Goal: Transaction & Acquisition: Book appointment/travel/reservation

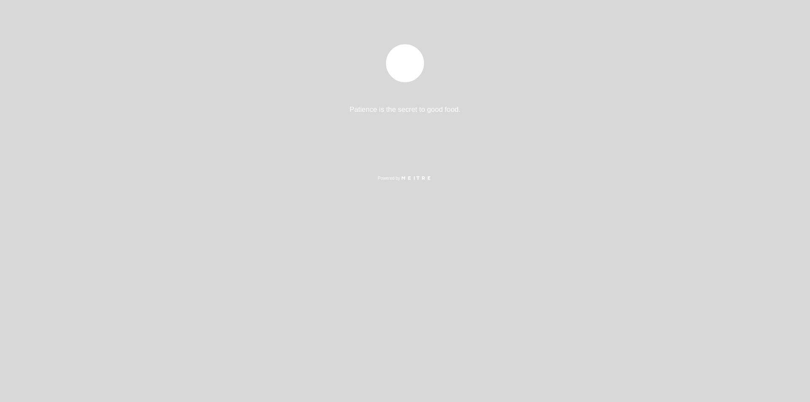
select select "es"
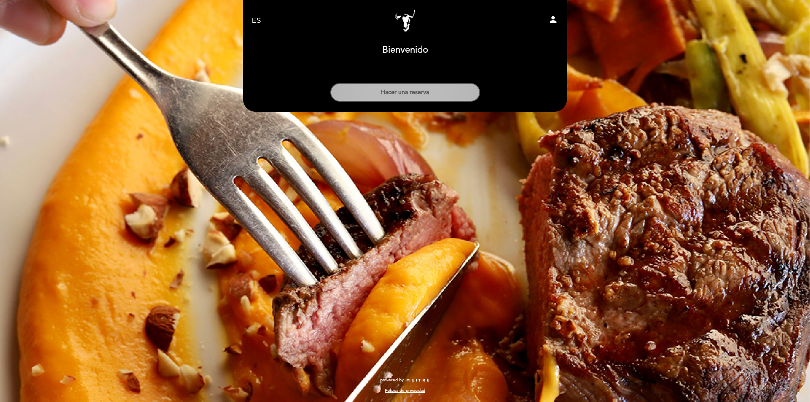
click at [432, 91] on button "Hacer una reserva" at bounding box center [405, 92] width 150 height 19
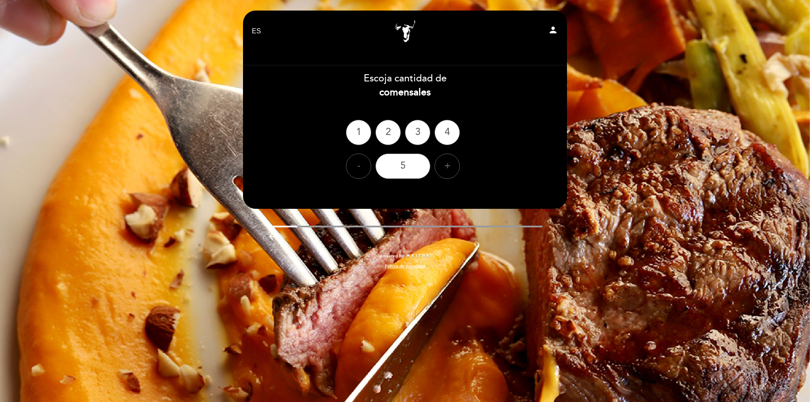
drag, startPoint x: 415, startPoint y: 49, endPoint x: 413, endPoint y: 34, distance: 15.0
click at [415, 49] on div at bounding box center [405, 53] width 319 height 15
click at [408, 31] on link "Campobravo - [GEOGRAPHIC_DATA][PERSON_NAME]" at bounding box center [405, 31] width 106 height 23
click at [445, 169] on div "+" at bounding box center [447, 166] width 25 height 25
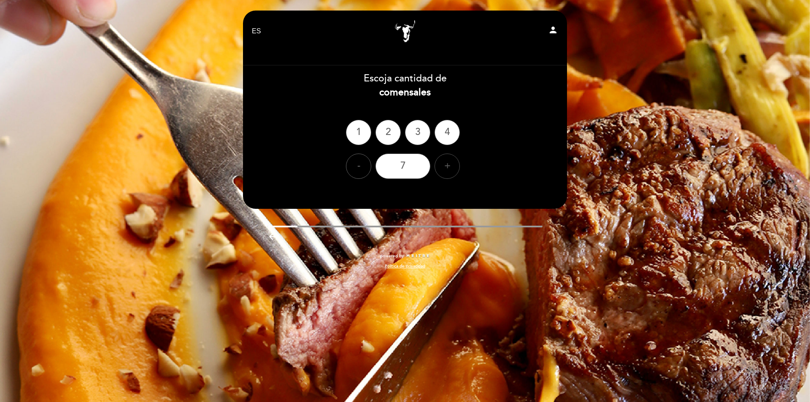
click at [445, 169] on div "+" at bounding box center [447, 166] width 25 height 25
click at [359, 168] on div "-" at bounding box center [358, 166] width 25 height 25
click at [500, 174] on div "- 7 +" at bounding box center [405, 166] width 325 height 25
click at [476, 201] on header "EN ES PT [GEOGRAPHIC_DATA] - [GEOGRAPHIC_DATA][PERSON_NAME] person [GEOGRAPHIC_…" at bounding box center [405, 110] width 324 height 198
click at [492, 228] on div "arrow_backward" at bounding box center [405, 235] width 337 height 17
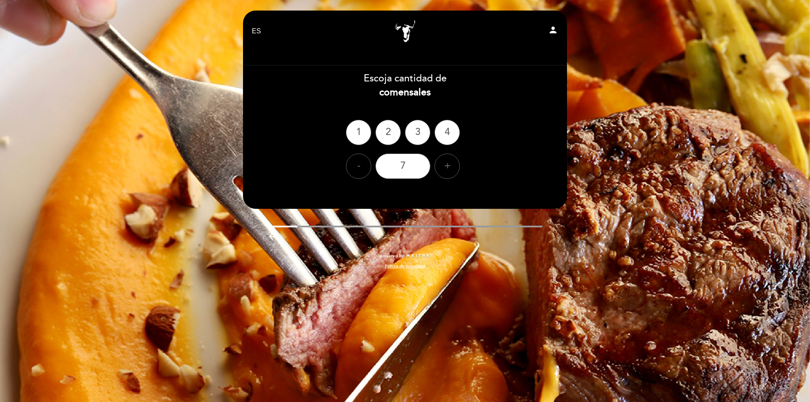
click at [519, 275] on div "powered by Política de privacidad" at bounding box center [405, 265] width 337 height 25
click at [453, 40] on link "Campobravo - [GEOGRAPHIC_DATA][PERSON_NAME]" at bounding box center [405, 31] width 106 height 23
click at [453, 169] on div "+" at bounding box center [447, 166] width 25 height 25
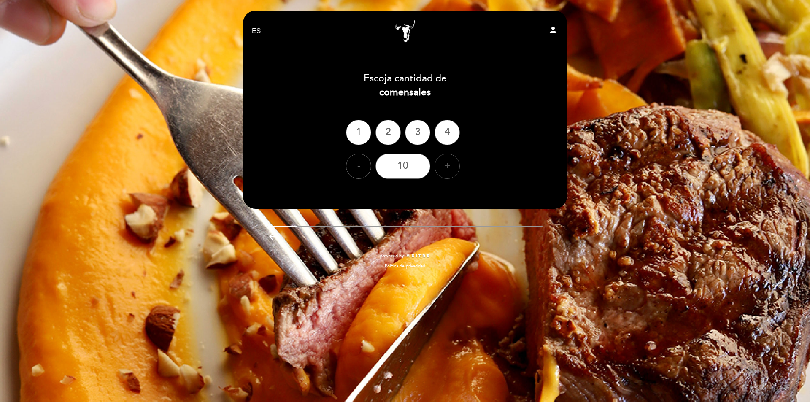
click at [453, 169] on div "+" at bounding box center [447, 166] width 25 height 25
click at [453, 168] on div "+" at bounding box center [447, 166] width 25 height 25
click at [554, 32] on icon "person" at bounding box center [553, 30] width 10 height 10
